Goal: Information Seeking & Learning: Learn about a topic

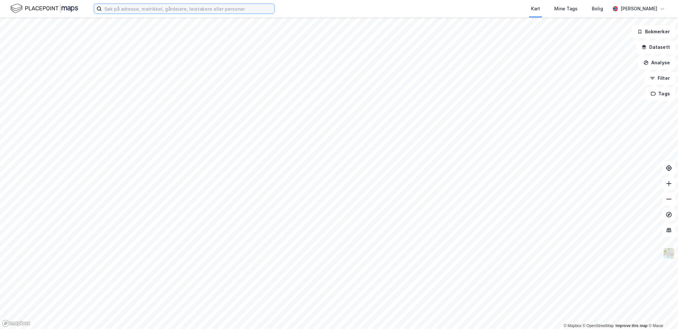
click at [193, 7] on input at bounding box center [188, 9] width 173 height 10
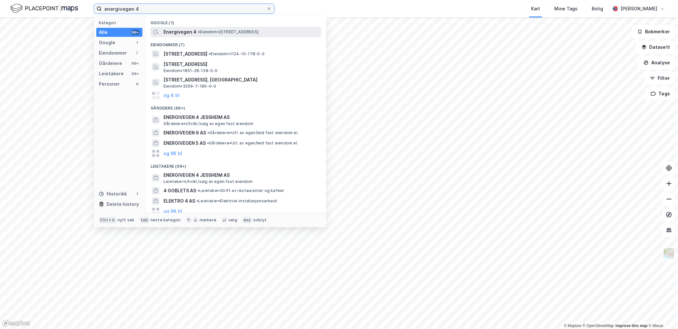
type input "energivegen 4"
click at [196, 30] on div "Energivegen 4 • Eiendom • Energivegen 4, 2069 Jessheim" at bounding box center [241, 32] width 156 height 8
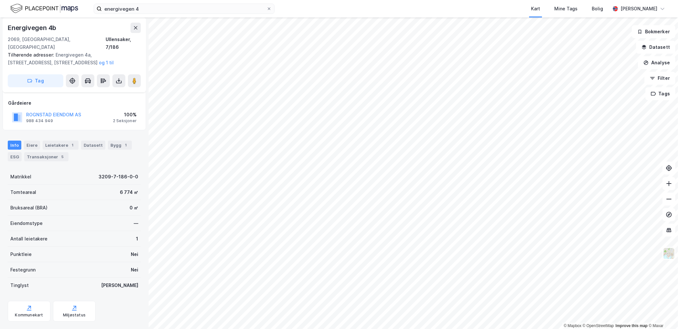
scroll to position [64, 0]
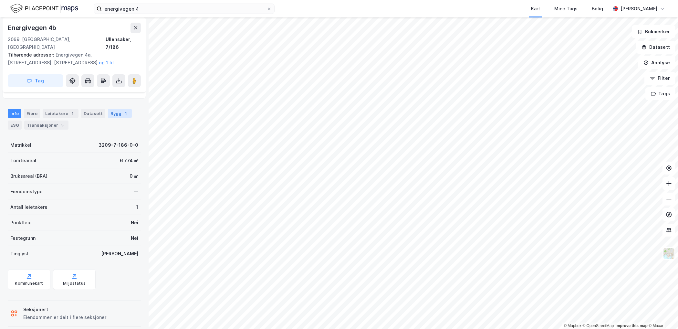
click at [116, 109] on div "Bygg 1" at bounding box center [120, 113] width 24 height 9
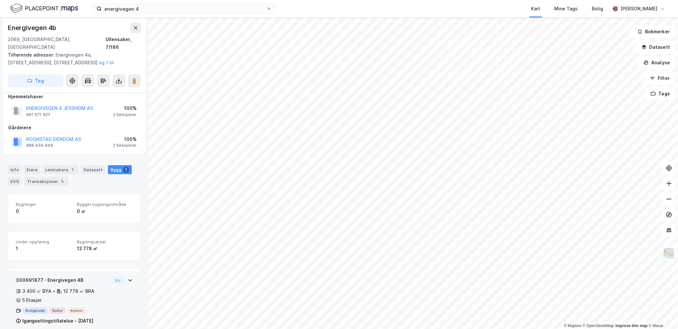
scroll to position [11, 0]
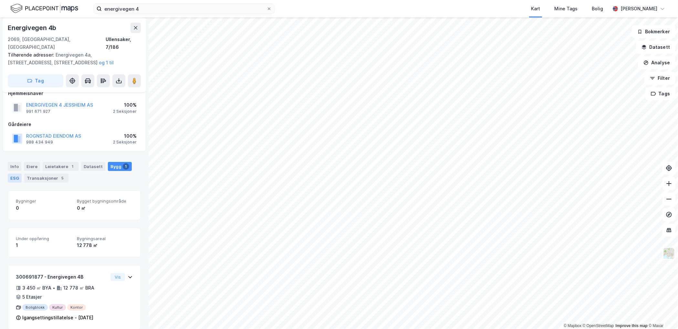
click at [14, 173] on div "ESG" at bounding box center [15, 177] width 14 height 9
